Goal: Task Accomplishment & Management: Complete application form

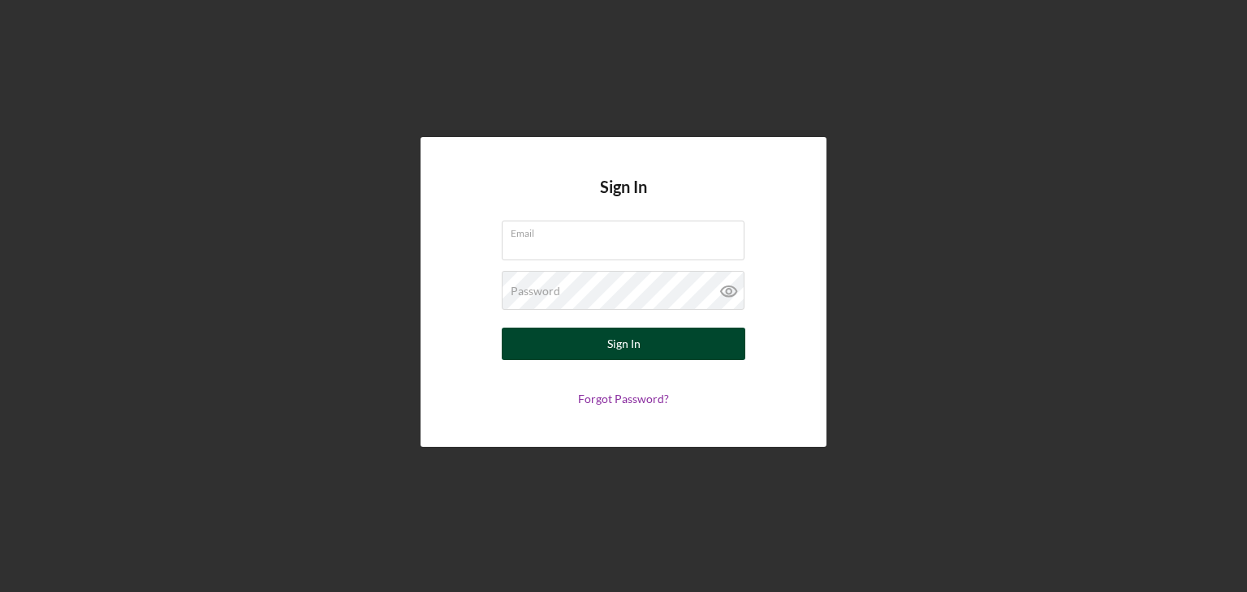
type input "antione1@randa.health"
click at [693, 354] on button "Sign In" at bounding box center [623, 344] width 243 height 32
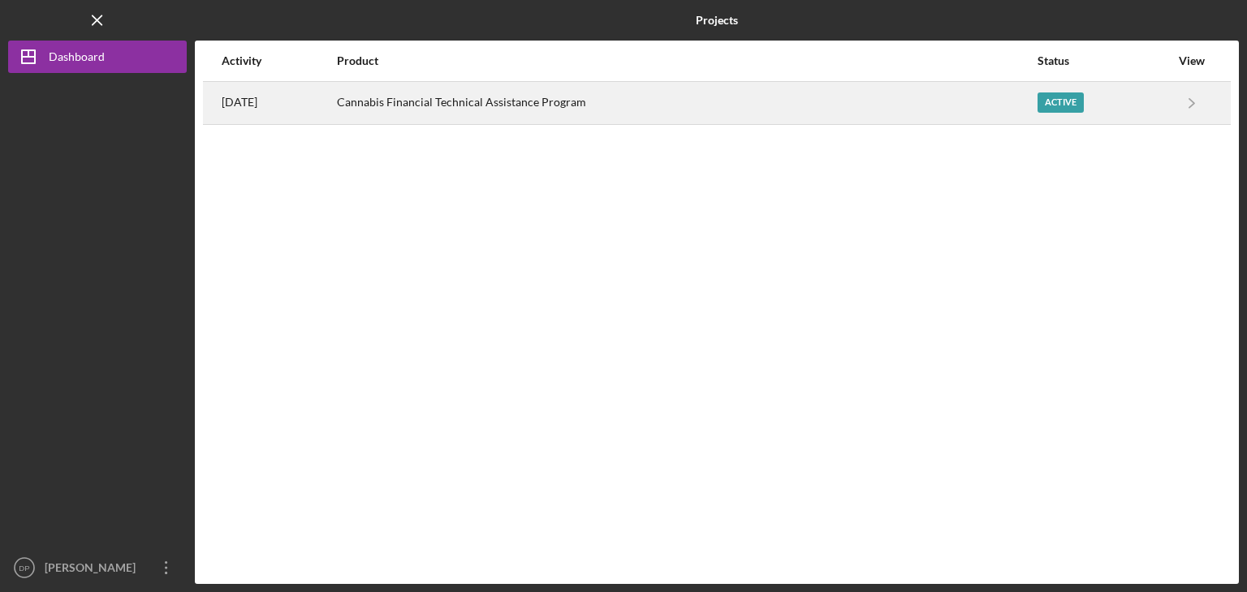
click at [519, 107] on div "Cannabis Financial Technical Assistance Program" at bounding box center [686, 103] width 699 height 41
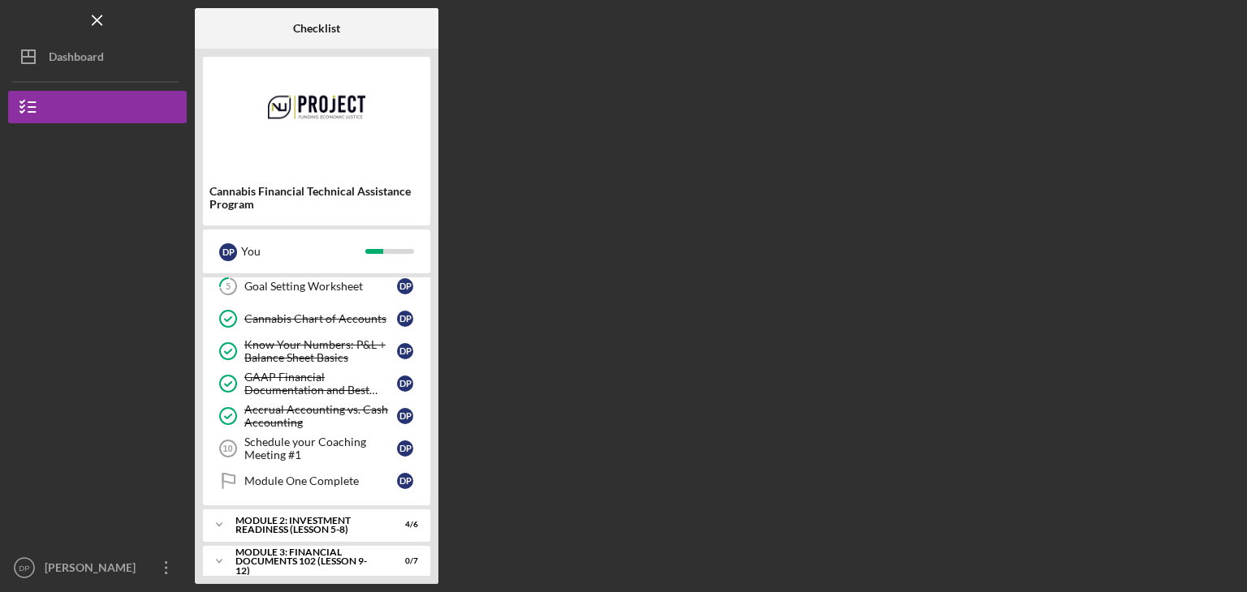
scroll to position [159, 0]
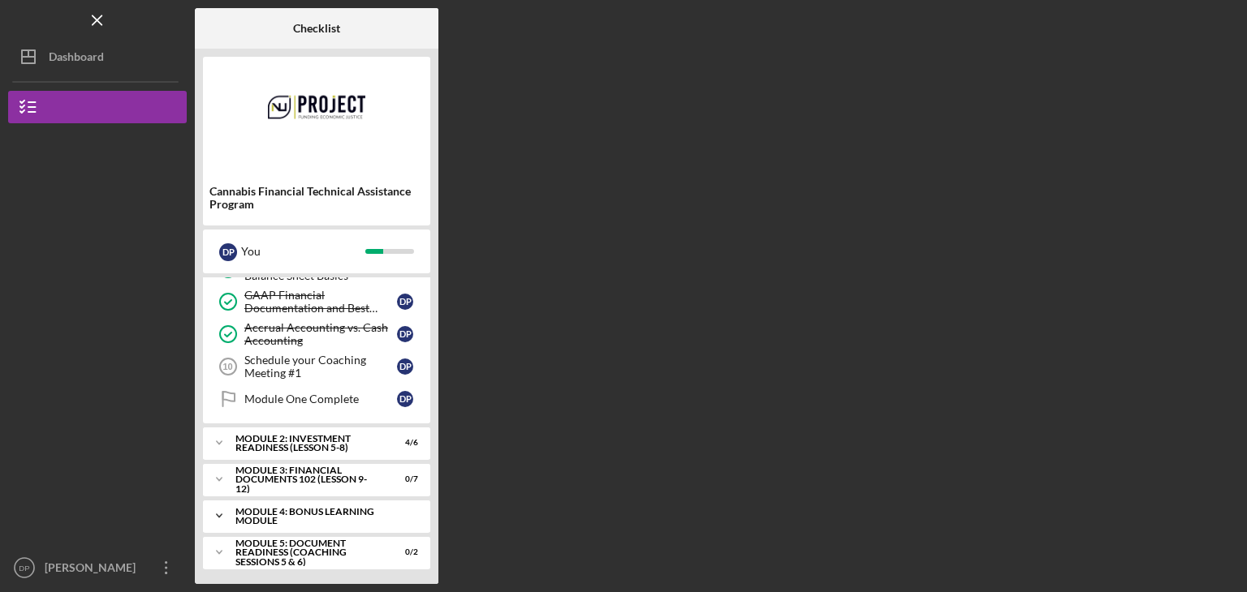
click at [312, 511] on div "Module 4: Bonus Learning Module" at bounding box center [322, 516] width 175 height 19
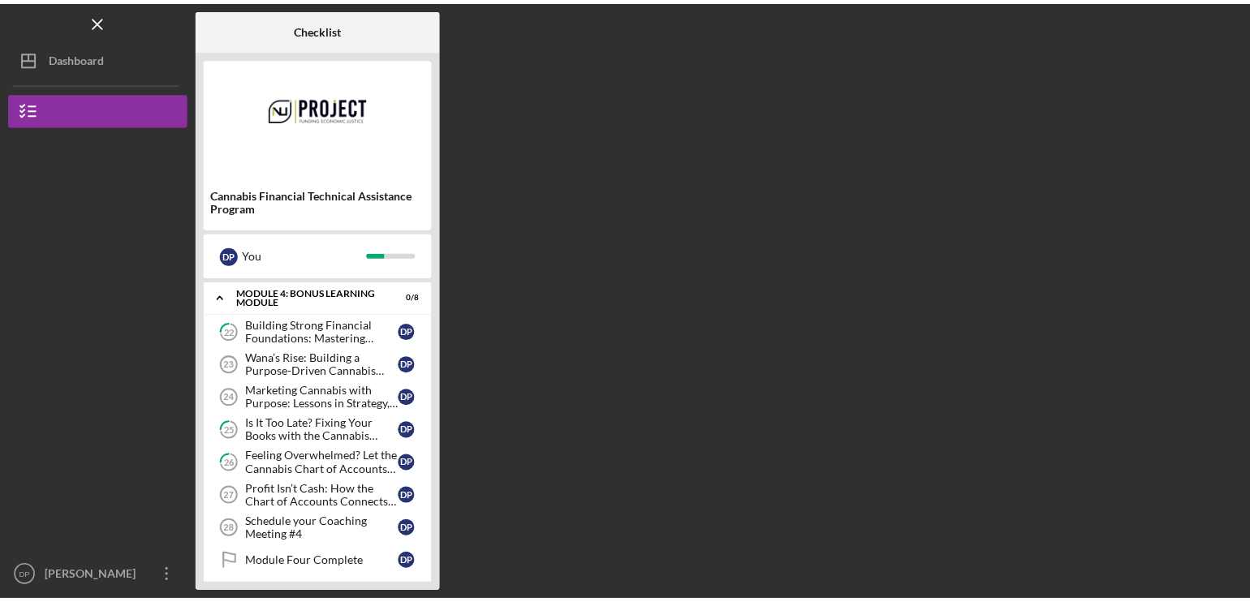
scroll to position [424, 0]
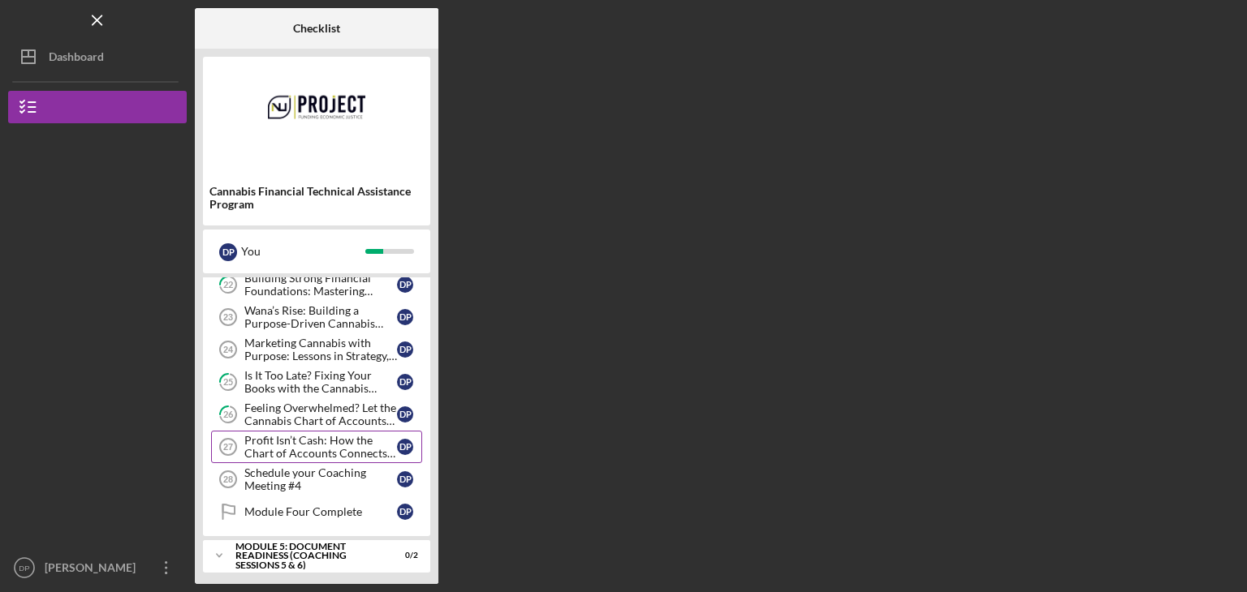
click at [328, 449] on div "Profit Isn’t Cash: How the Chart of Accounts Connects Your Sales to Reality" at bounding box center [320, 447] width 153 height 26
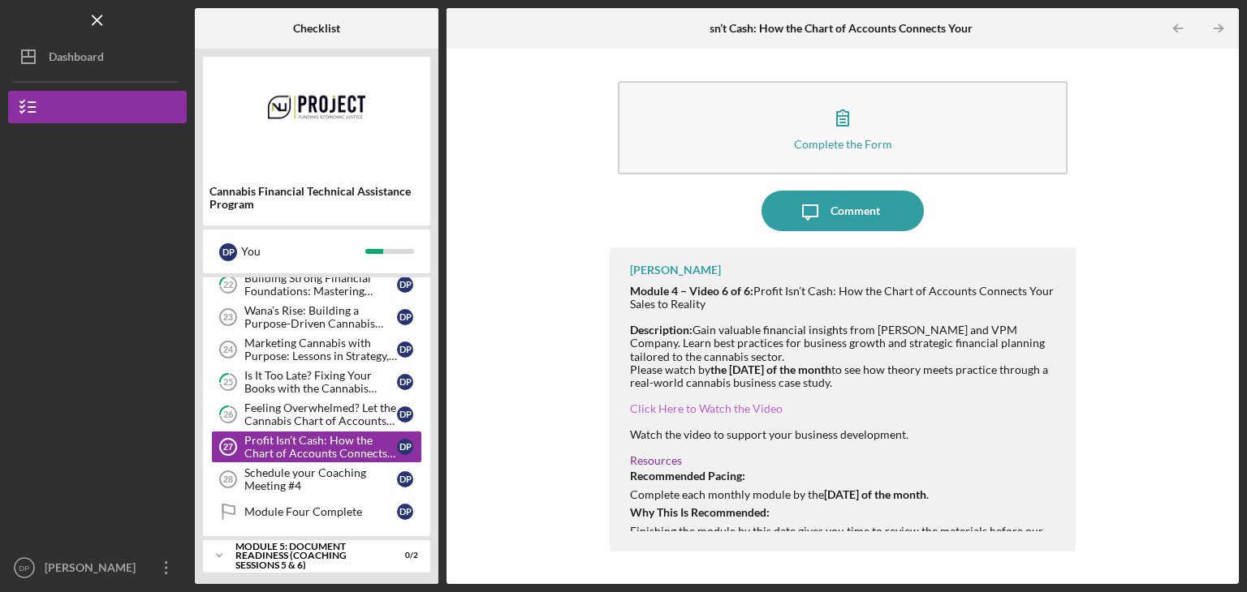
click at [701, 407] on link "Click Here to Watch the Video" at bounding box center [706, 409] width 153 height 14
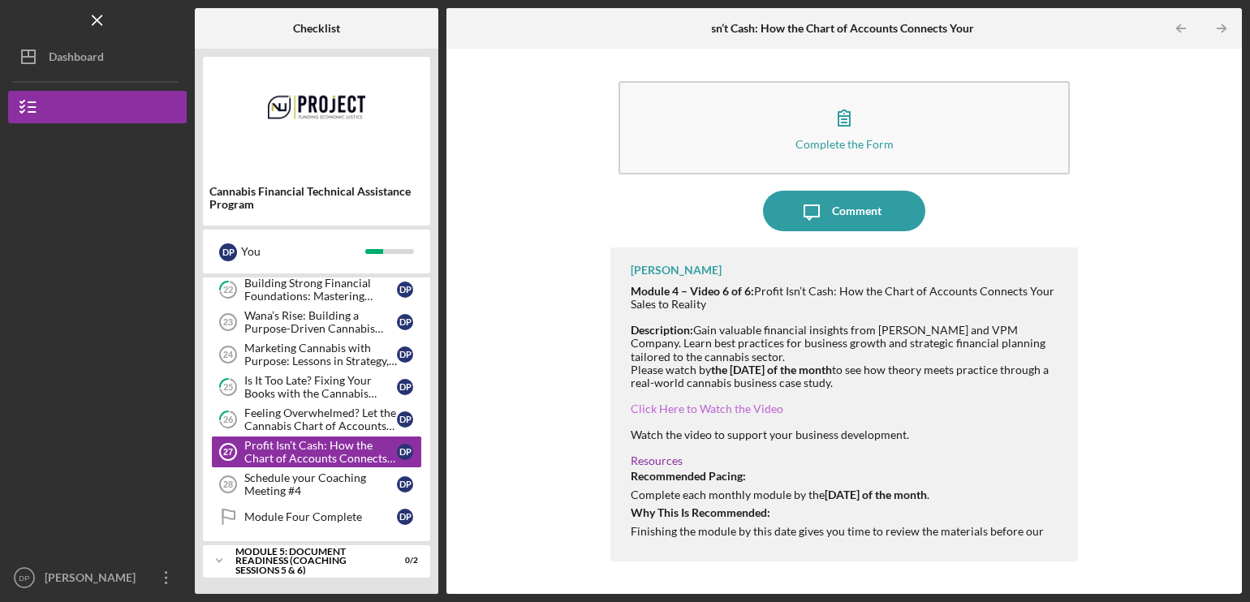
scroll to position [414, 0]
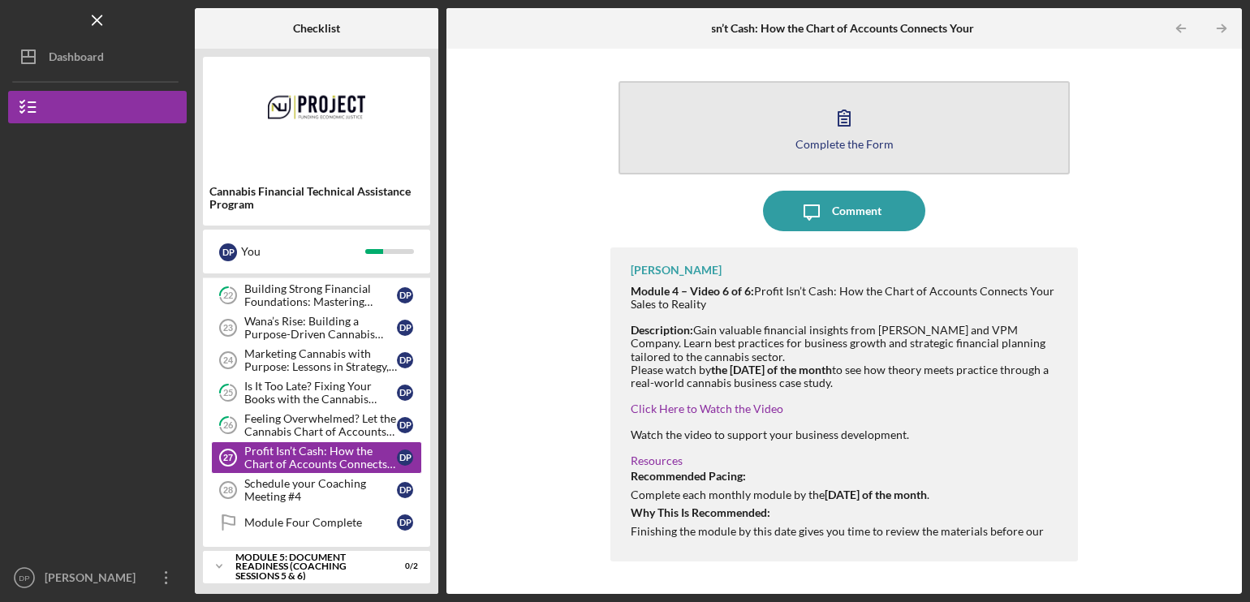
click at [851, 140] on div "Complete the Form" at bounding box center [844, 144] width 98 height 12
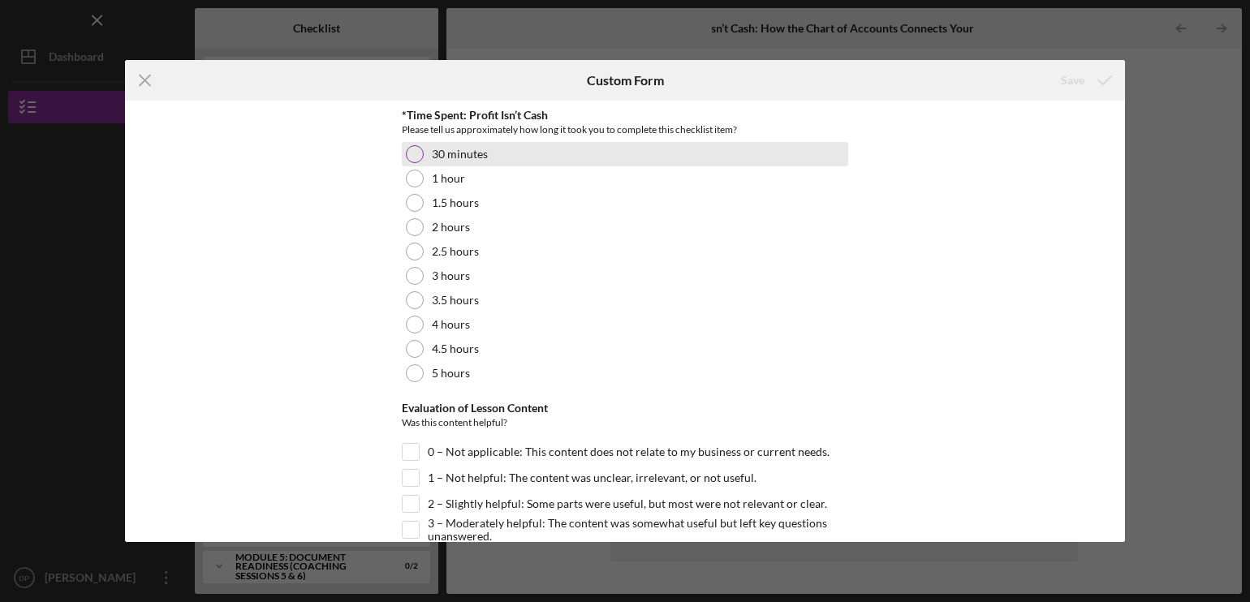
click at [409, 152] on div at bounding box center [415, 154] width 18 height 18
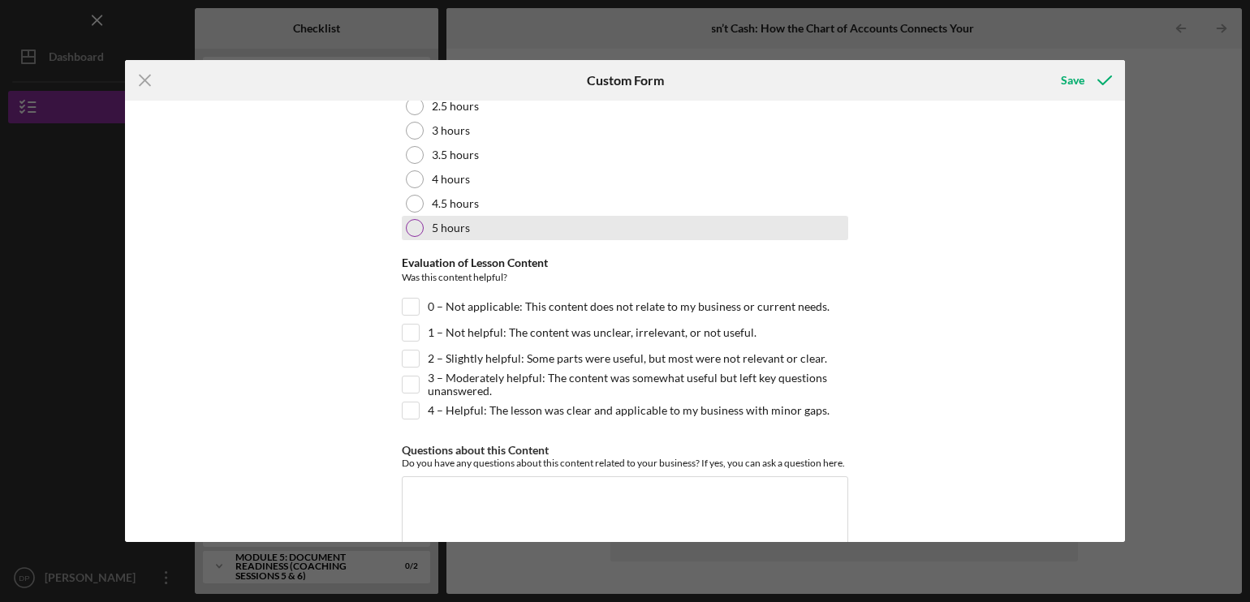
scroll to position [162, 0]
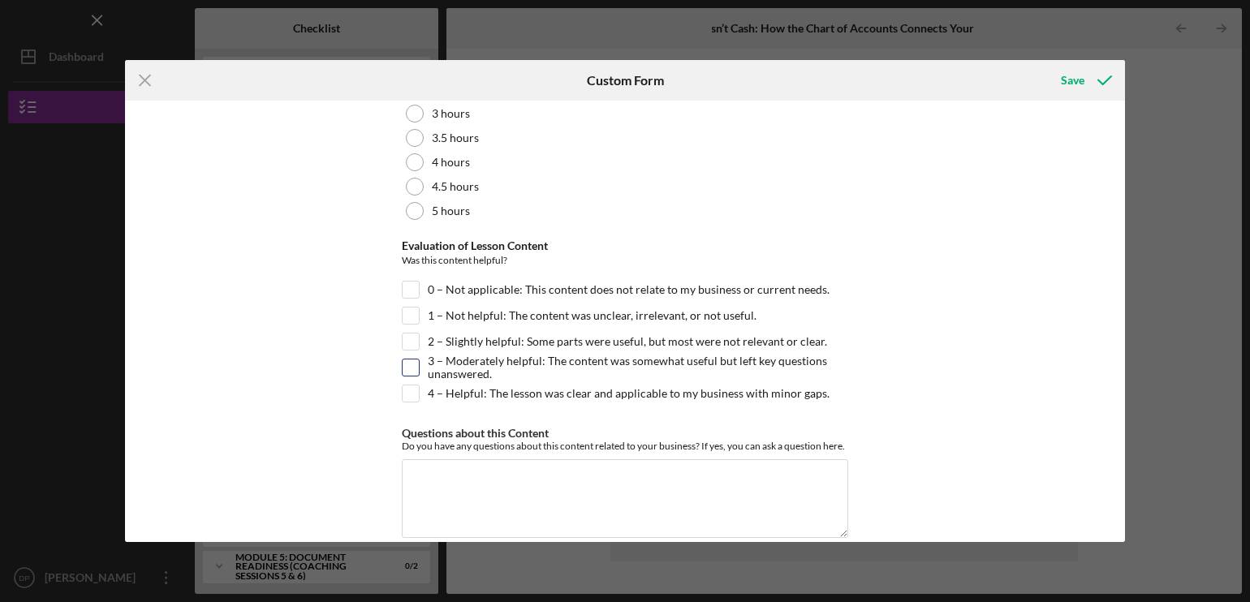
click at [409, 362] on input "3 – Moderately helpful: The content was somewhat useful but left key questions …" at bounding box center [411, 368] width 16 height 16
checkbox input "true"
click at [1068, 79] on div "Save" at bounding box center [1073, 80] width 24 height 32
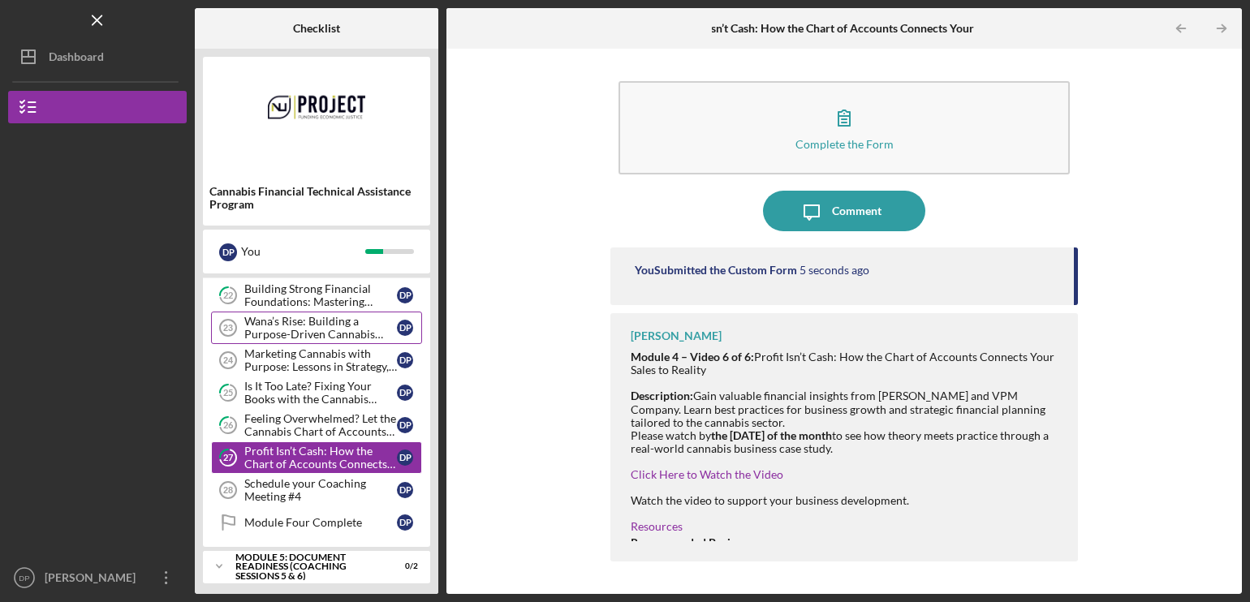
click at [287, 325] on div "Wana’s Rise: Building a Purpose-Driven Cannabis Brand" at bounding box center [320, 328] width 153 height 26
